Goal: Task Accomplishment & Management: Complete application form

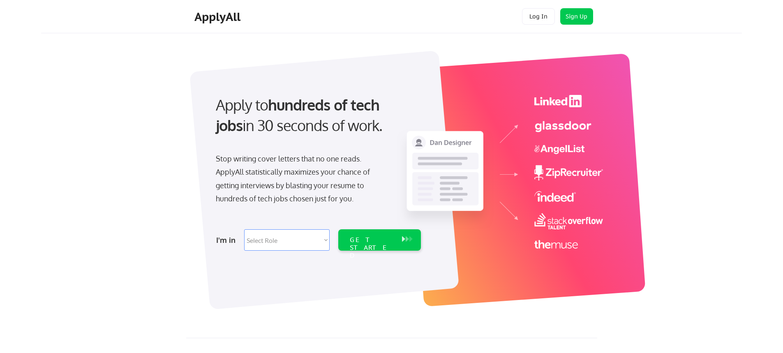
click at [303, 240] on select "Select Role Software Engineering Product Management Customer Success Sales UI/U…" at bounding box center [286, 239] width 85 height 21
select select ""hr_recruiting""
click at [244, 229] on select "Select Role Software Engineering Product Management Customer Success Sales UI/U…" at bounding box center [286, 239] width 85 height 21
select select ""hr_recruiting""
click at [374, 243] on div "GET STARTED" at bounding box center [372, 248] width 44 height 24
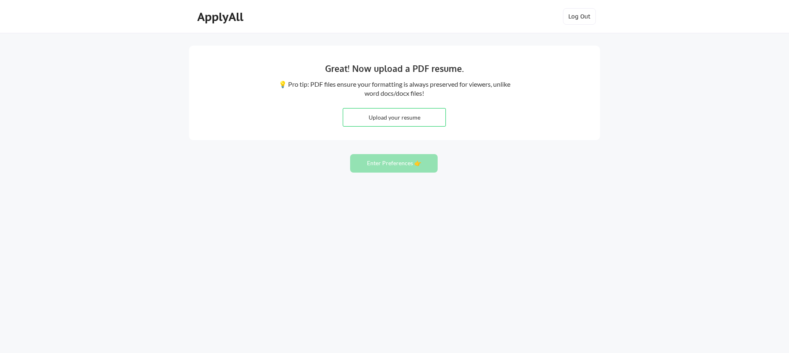
click at [407, 122] on input "file" at bounding box center [394, 118] width 102 height 18
type input "C:\fakepath\Heather Leonard 2025 Resume.pdf"
click at [386, 170] on button "Enter Preferences 👉" at bounding box center [394, 163] width 88 height 18
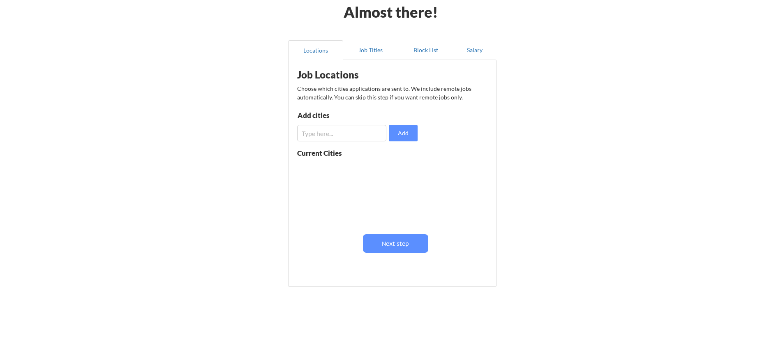
scroll to position [41, 0]
click at [317, 135] on input "input" at bounding box center [341, 133] width 89 height 16
type input "Dowagiac"
click at [350, 134] on input "input" at bounding box center [341, 133] width 89 height 16
type input "Niles"
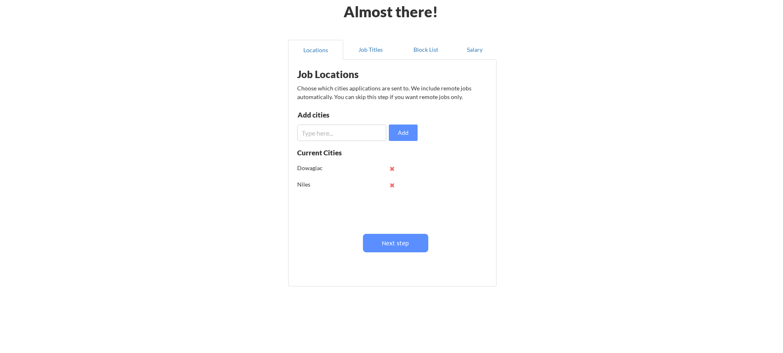
click at [354, 131] on input "input" at bounding box center [341, 133] width 89 height 16
type input "Kalamazoo"
click at [354, 131] on input "input" at bounding box center [341, 133] width 89 height 16
type input "s"
type input "South Bend"
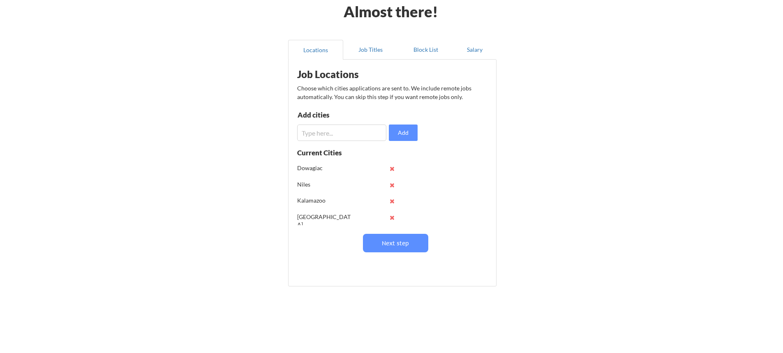
click at [354, 131] on input "input" at bounding box center [341, 133] width 89 height 16
type input "Elkhart"
click at [347, 132] on input "input" at bounding box center [341, 133] width 89 height 16
type input "g"
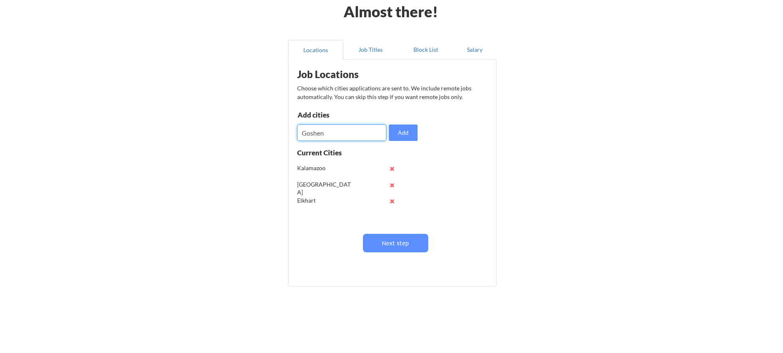
type input "Goshen"
click at [347, 132] on input "input" at bounding box center [341, 133] width 89 height 16
type input "Misahwaka"
click at [347, 132] on input "input" at bounding box center [341, 133] width 89 height 16
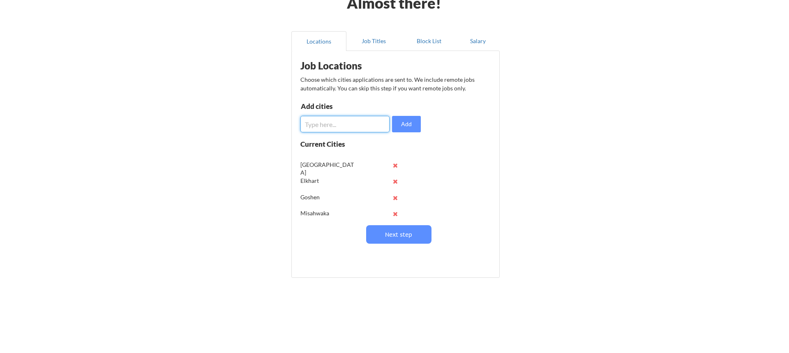
scroll to position [49, 0]
type input "[PERSON_NAME][GEOGRAPHIC_DATA]"
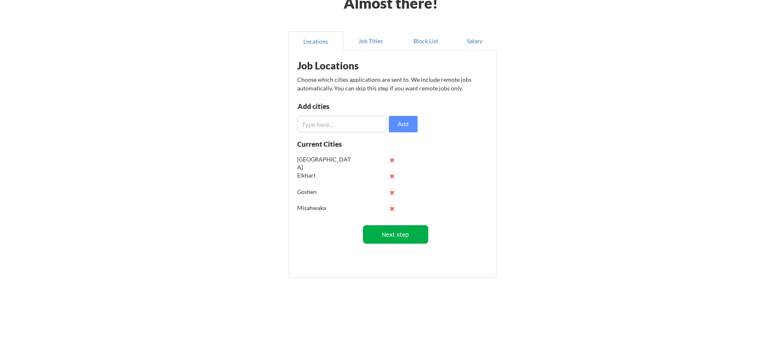
click at [386, 237] on button "Next step" at bounding box center [395, 234] width 65 height 18
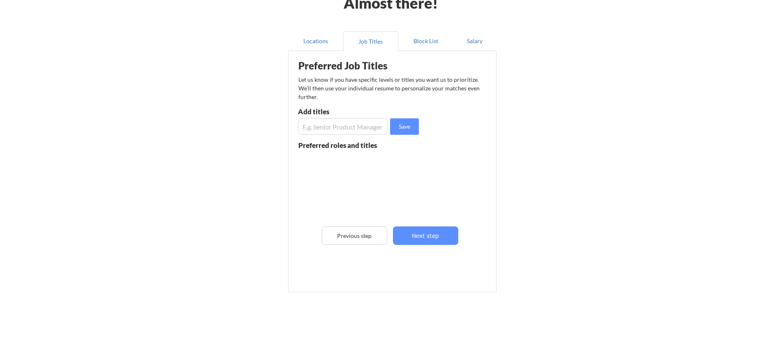
click at [344, 128] on input "input" at bounding box center [343, 126] width 90 height 16
type input "HR Generalist"
click at [334, 130] on input "input" at bounding box center [343, 126] width 90 height 16
type input "Benefits Admin"
click at [334, 130] on input "input" at bounding box center [343, 126] width 90 height 16
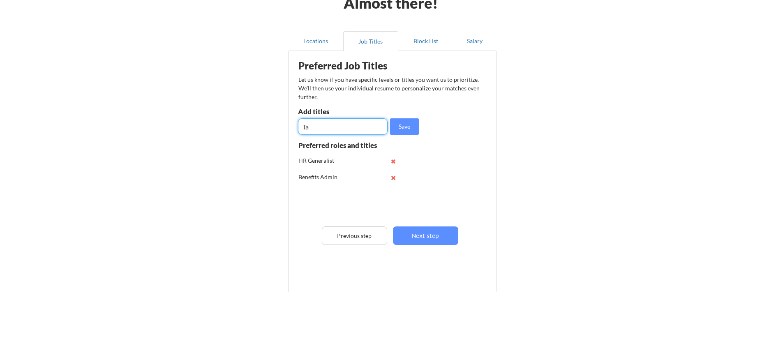
type input "T"
type input "Recruiter"
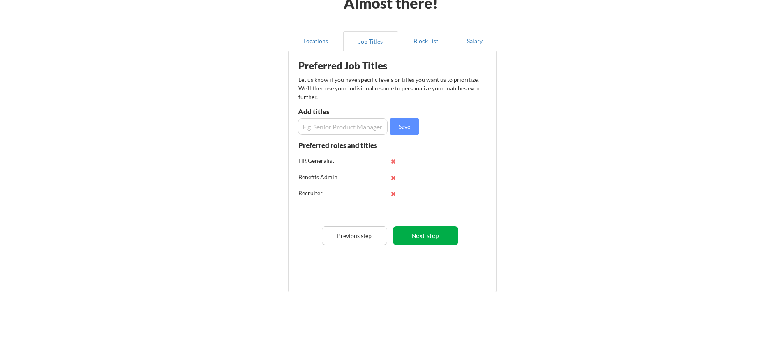
click at [421, 236] on button "Next step" at bounding box center [425, 235] width 65 height 18
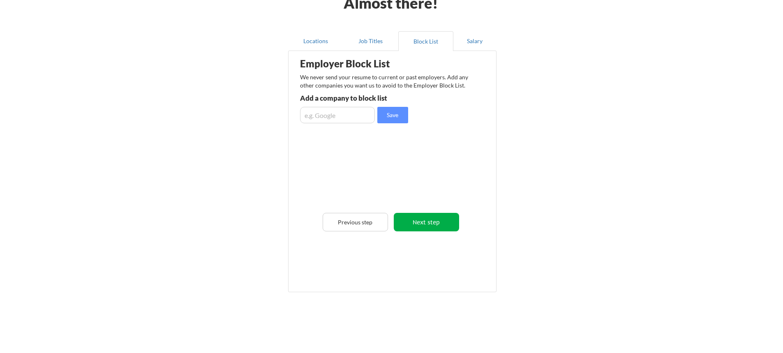
click at [417, 224] on button "Next step" at bounding box center [426, 222] width 65 height 18
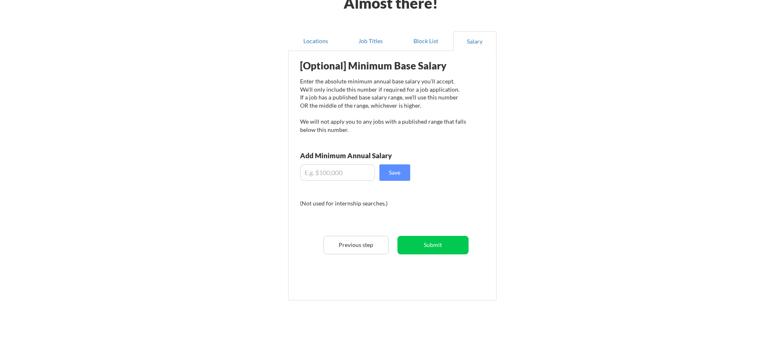
click at [312, 177] on input "input" at bounding box center [337, 172] width 75 height 16
type input "$68,000"
click at [389, 173] on button "Save" at bounding box center [394, 172] width 31 height 16
click at [437, 251] on button "Submit" at bounding box center [432, 245] width 71 height 18
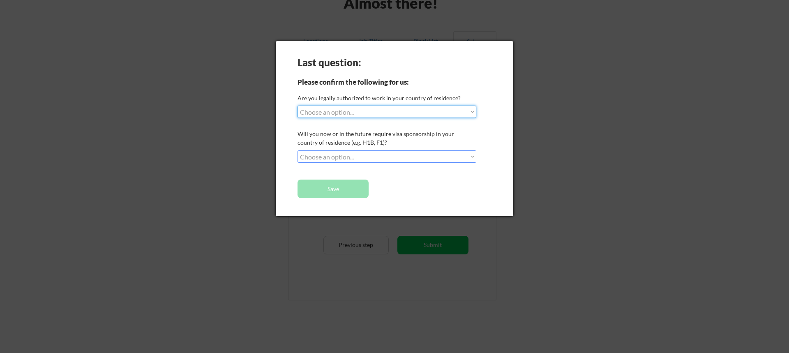
click at [381, 111] on select "Choose an option... Yes, I am a US Citizen Yes, I am a Canadian Citizen Yes, I …" at bounding box center [387, 112] width 179 height 12
select select ""yes__i_am_a_us_citizen""
click at [298, 106] on select "Choose an option... Yes, I am a US Citizen Yes, I am a Canadian Citizen Yes, I …" at bounding box center [387, 112] width 179 height 12
click at [403, 161] on select "Choose an option... No, I will not need sponsorship Yes, I will need sponsorship" at bounding box center [387, 156] width 179 height 12
select select ""no__i_will_not_need_sponsorship""
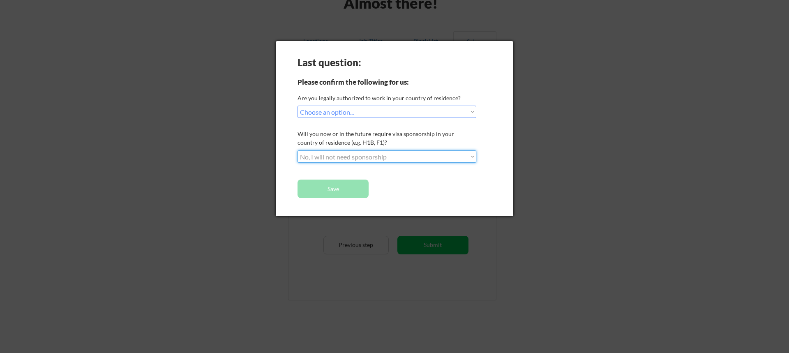
click at [298, 150] on select "Choose an option... No, I will not need sponsorship Yes, I will need sponsorship" at bounding box center [387, 156] width 179 height 12
click at [336, 190] on button "Save" at bounding box center [333, 189] width 71 height 18
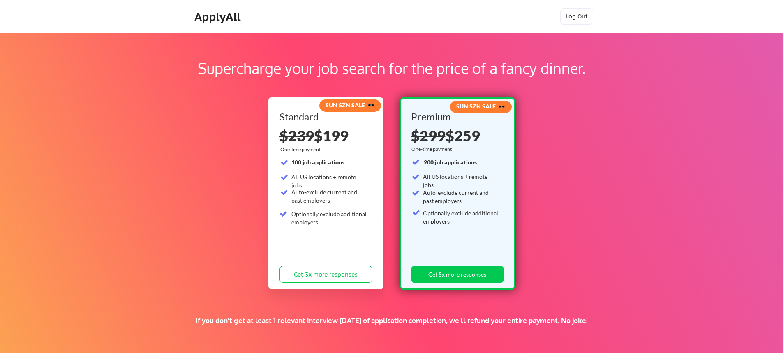
click at [225, 17] on div "ApplyAll" at bounding box center [218, 17] width 49 height 14
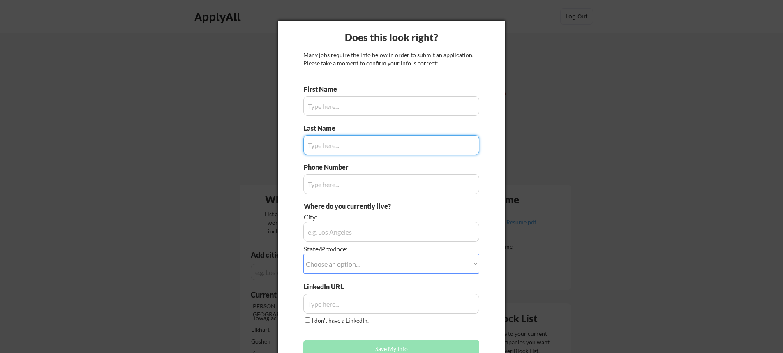
click at [342, 106] on input "input" at bounding box center [391, 106] width 176 height 20
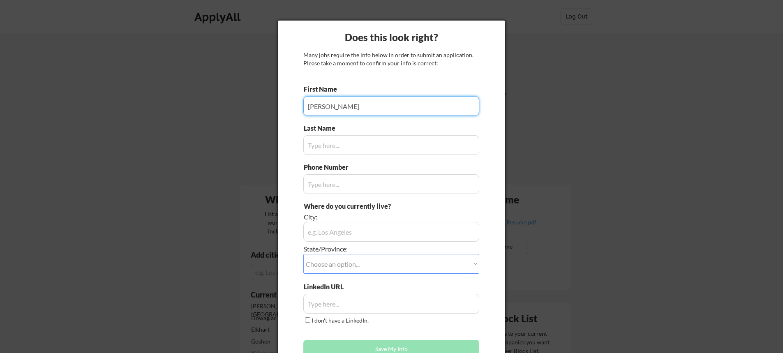
type input "[PERSON_NAME]"
click at [332, 148] on input "input" at bounding box center [391, 145] width 176 height 20
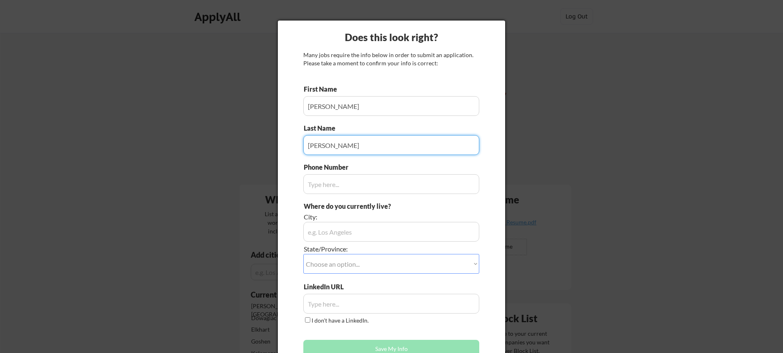
type input "[PERSON_NAME]"
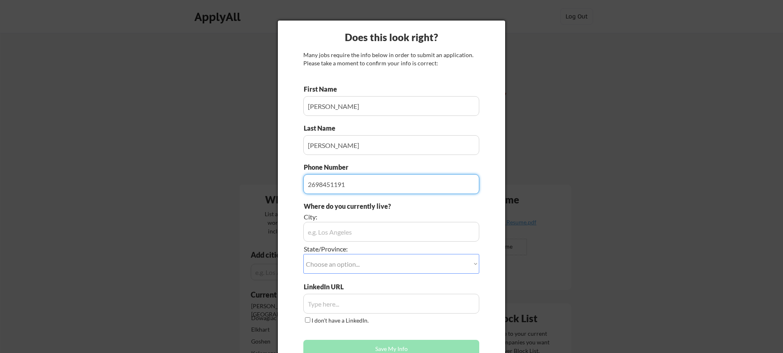
type input "2698451191"
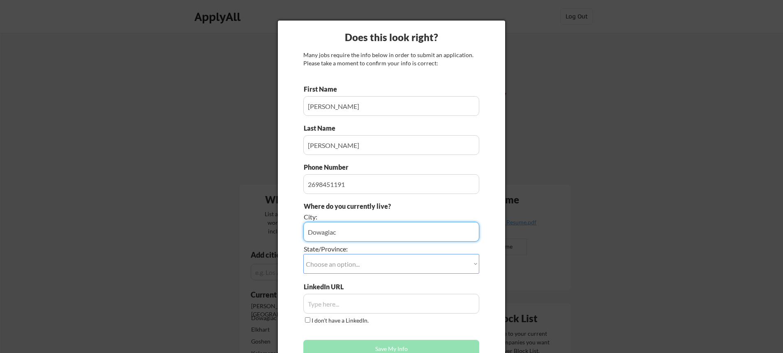
type input "Dowagiac"
click at [348, 266] on select "Choose an option... Other/Not Applicable [US_STATE] [US_STATE] [GEOGRAPHIC_DATA…" at bounding box center [391, 264] width 176 height 20
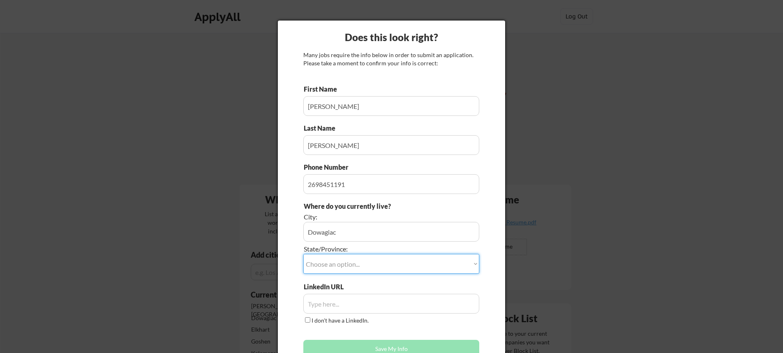
select select ""[US_STATE]""
click at [303, 254] on select "Choose an option... Other/Not Applicable [US_STATE] [US_STATE] [GEOGRAPHIC_DATA…" at bounding box center [391, 264] width 176 height 20
click at [343, 298] on input "input" at bounding box center [391, 304] width 176 height 20
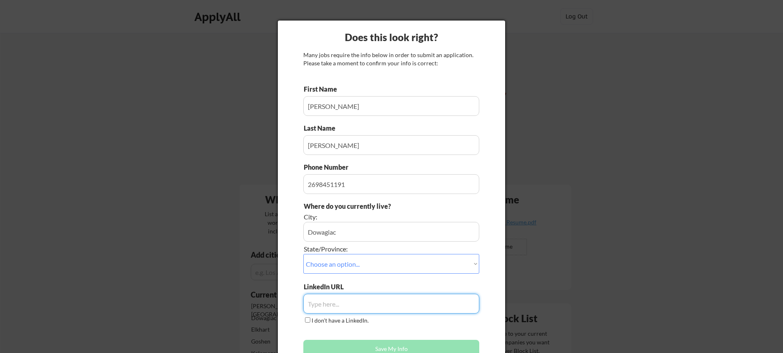
paste input "[DOMAIN_NAME][URL][PERSON_NAME]"
type input "[DOMAIN_NAME][URL][PERSON_NAME]"
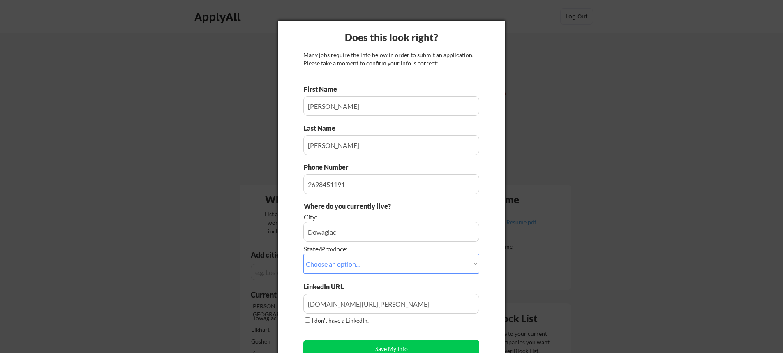
click at [488, 228] on div "Does this look right? Many jobs require the info below in order to submit an ap…" at bounding box center [391, 194] width 227 height 347
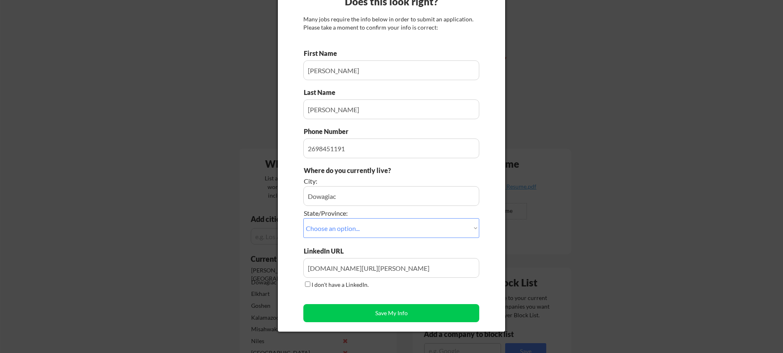
scroll to position [82, 0]
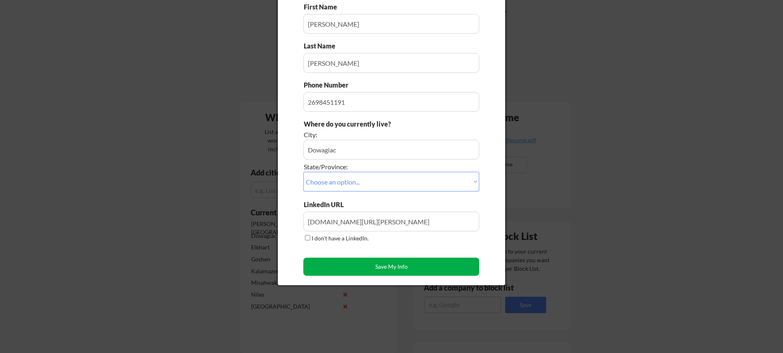
click at [404, 269] on button "Save My Info" at bounding box center [391, 267] width 176 height 18
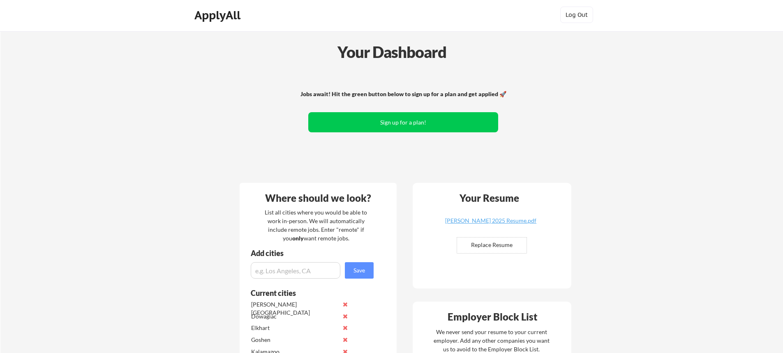
scroll to position [0, 0]
